Goal: Communication & Community: Answer question/provide support

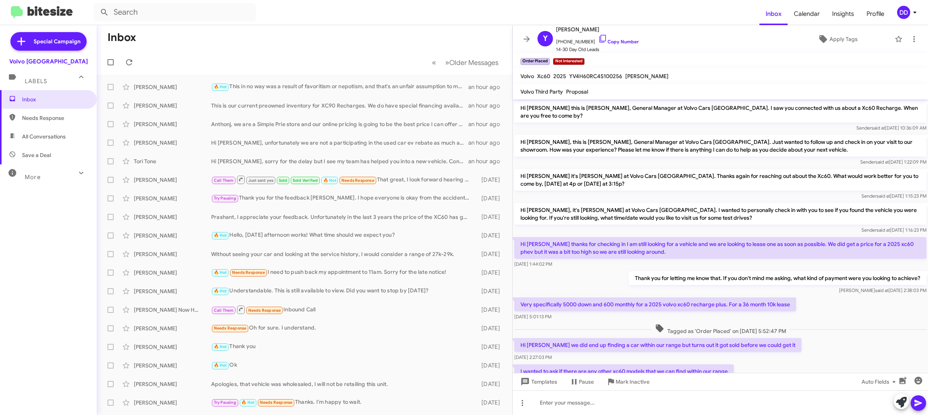
scroll to position [196, 0]
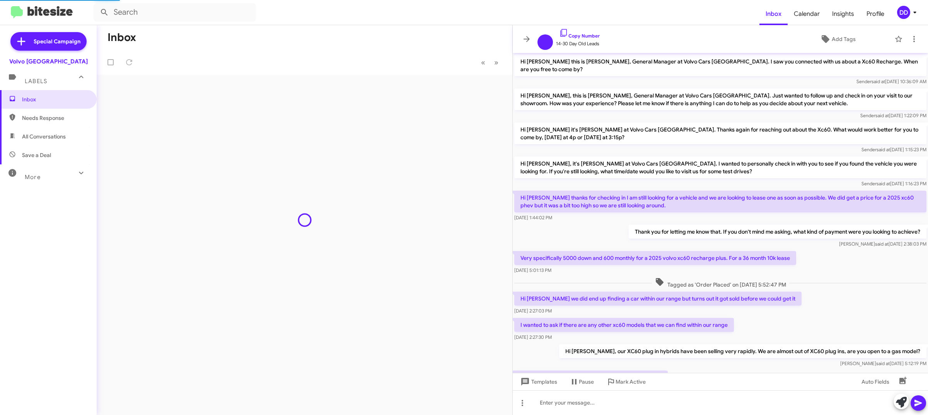
scroll to position [166, 0]
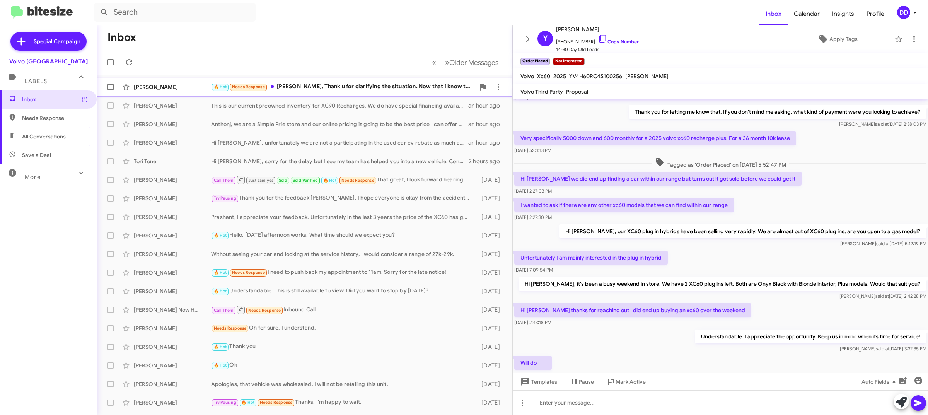
click at [335, 86] on div "🔥 Hot Needs Response [PERSON_NAME], Thank u for clarifying the situation. Now t…" at bounding box center [343, 86] width 264 height 9
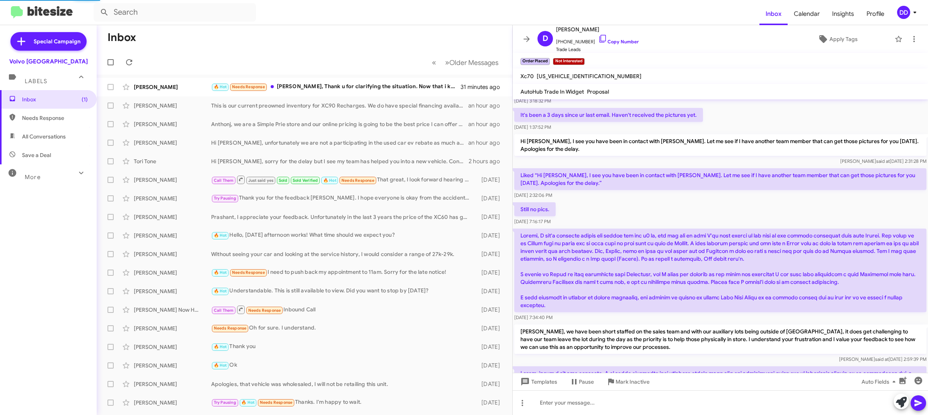
scroll to position [397, 0]
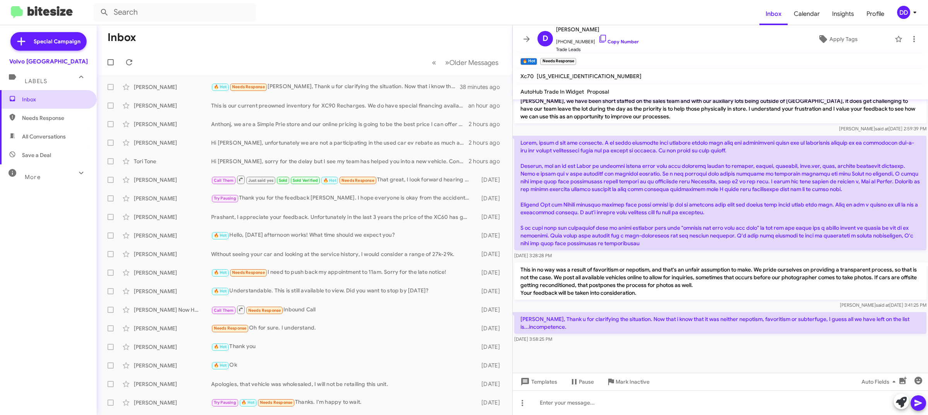
click at [45, 95] on span "Inbox" at bounding box center [55, 99] width 66 height 8
